Goal: Transaction & Acquisition: Subscribe to service/newsletter

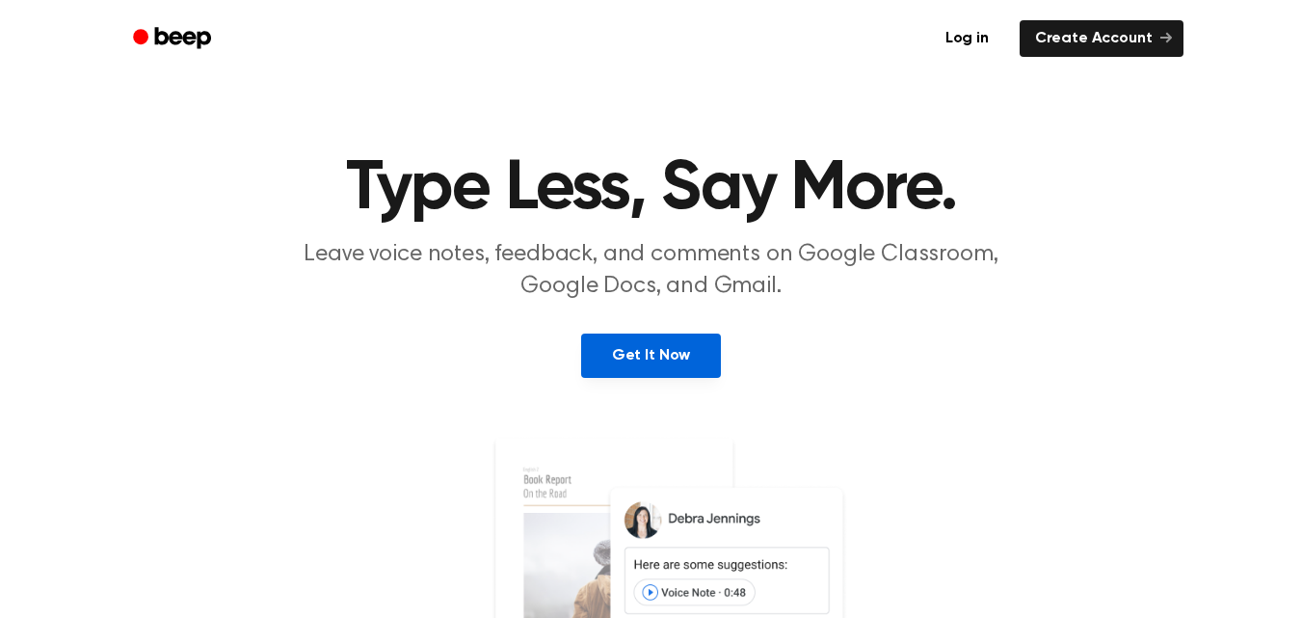
click at [668, 361] on link "Get It Now" at bounding box center [651, 356] width 140 height 44
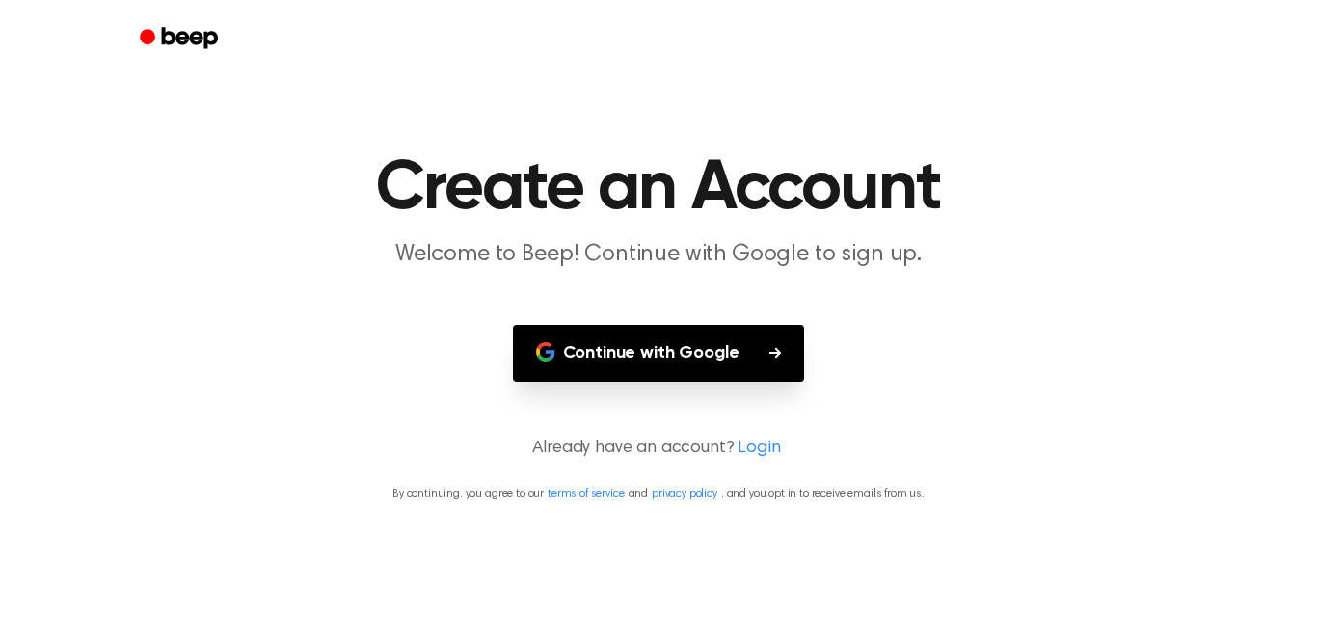
click at [668, 361] on button "Continue with Google" at bounding box center [659, 353] width 292 height 57
click at [614, 355] on button "Continue with Google" at bounding box center [659, 353] width 292 height 57
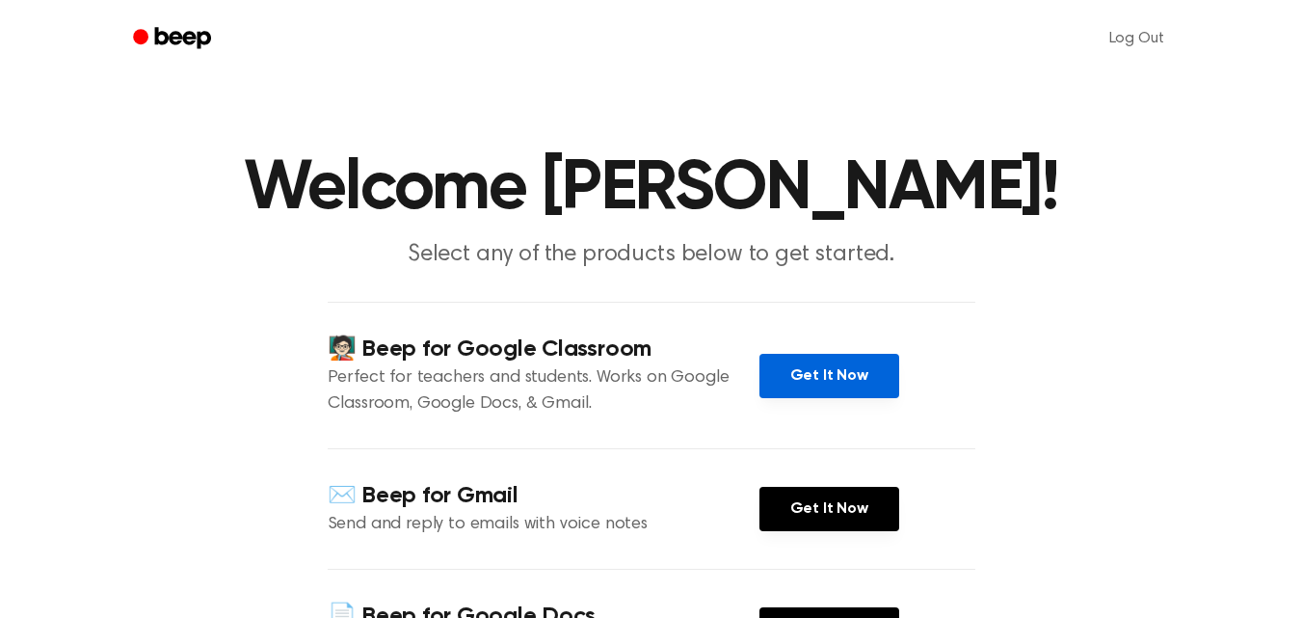
click at [846, 398] on link "Get It Now" at bounding box center [830, 376] width 140 height 44
click at [818, 398] on link "Get It Now" at bounding box center [830, 376] width 140 height 44
